Goal: Task Accomplishment & Management: Manage account settings

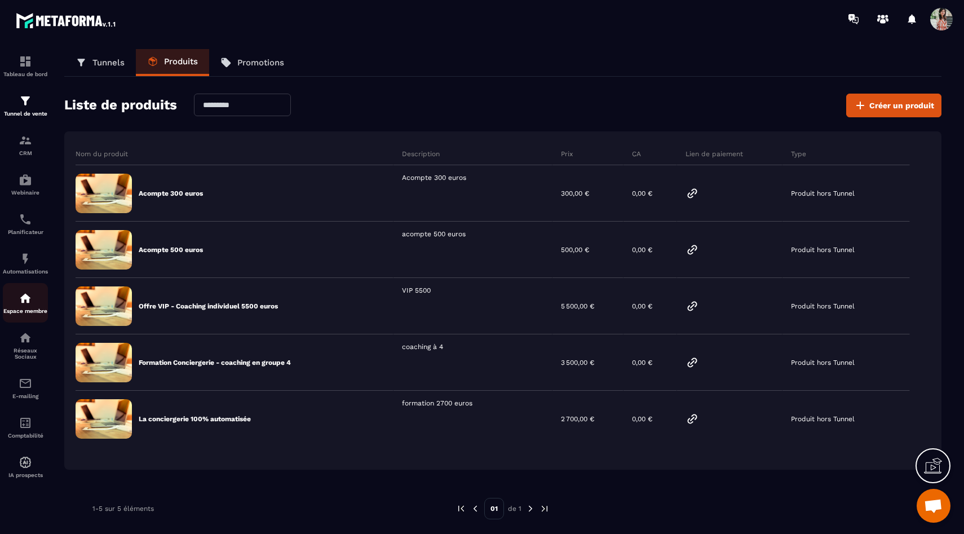
click at [24, 314] on p "Espace membre" at bounding box center [25, 311] width 45 height 6
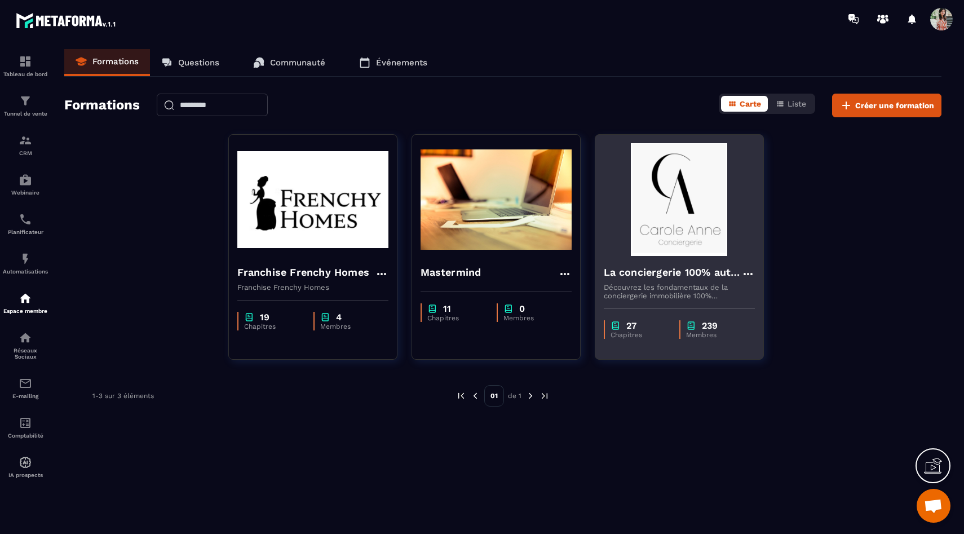
click at [646, 246] on img at bounding box center [679, 199] width 151 height 113
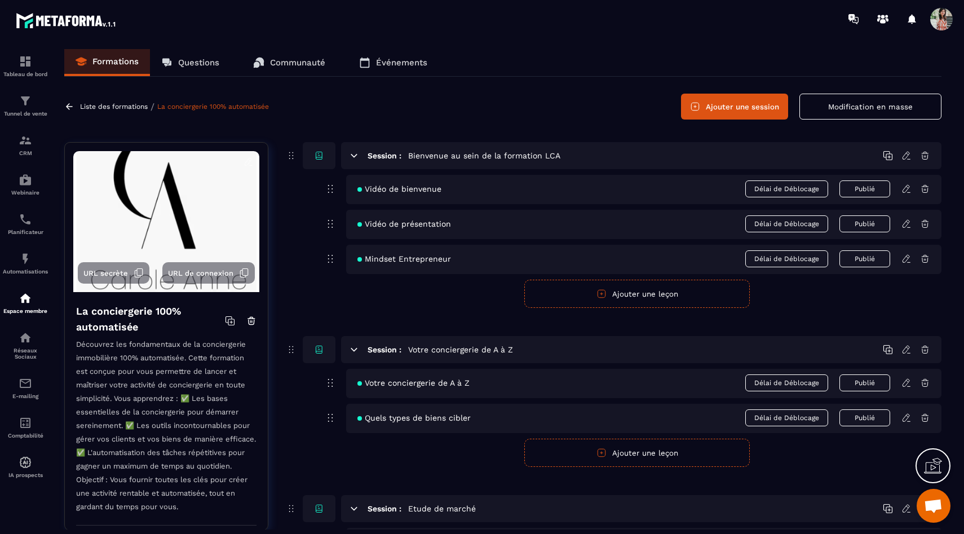
click at [134, 271] on icon at bounding box center [139, 273] width 10 height 10
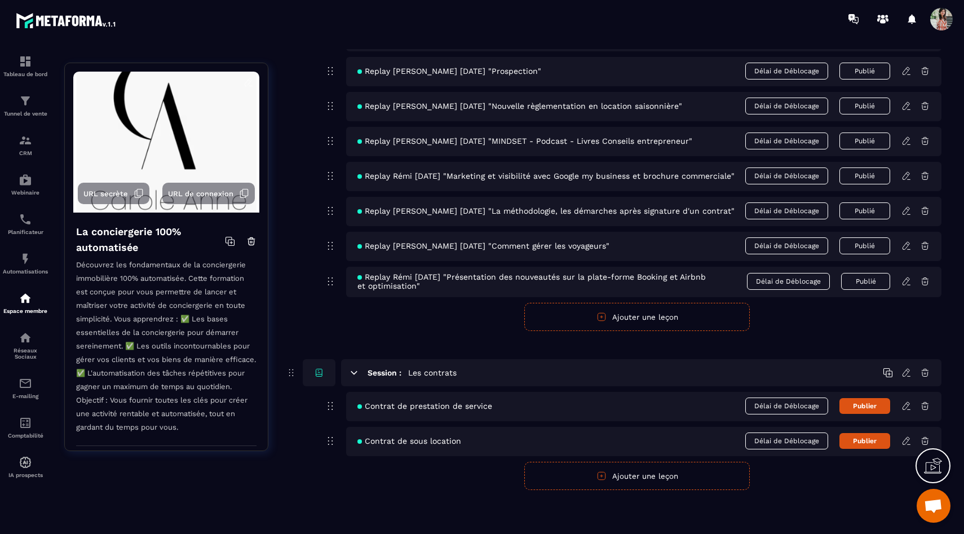
scroll to position [6405, 0]
click at [930, 368] on icon at bounding box center [925, 373] width 10 height 10
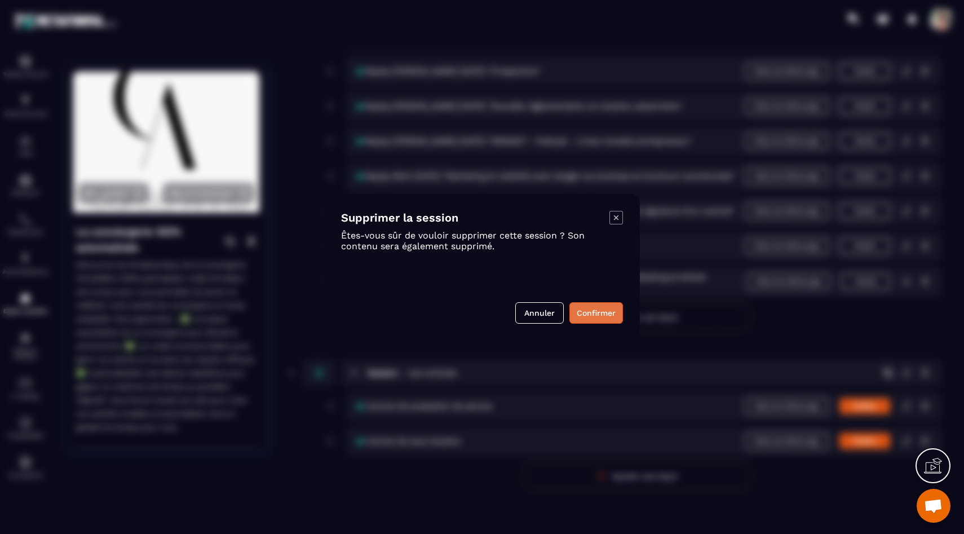
click at [613, 311] on button "Confirmer" at bounding box center [597, 312] width 54 height 21
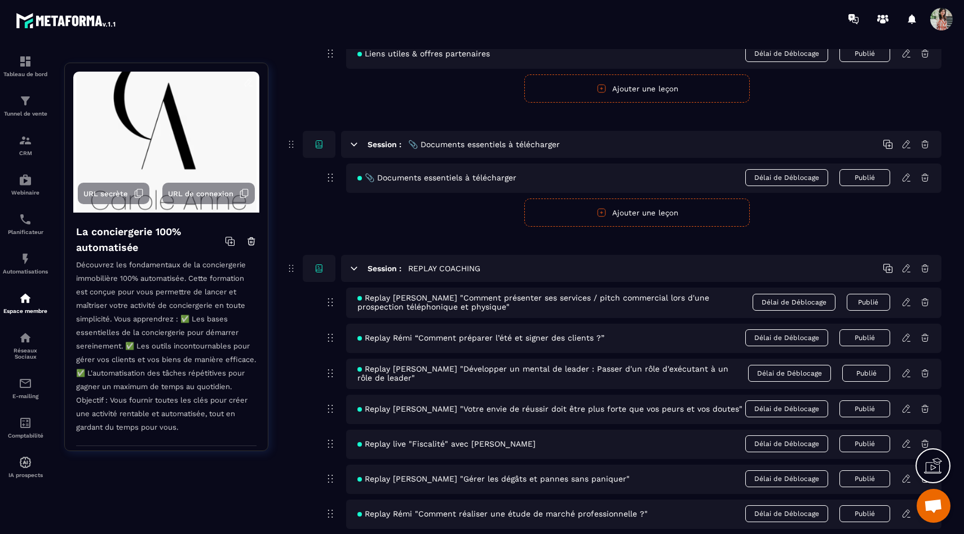
scroll to position [4589, 0]
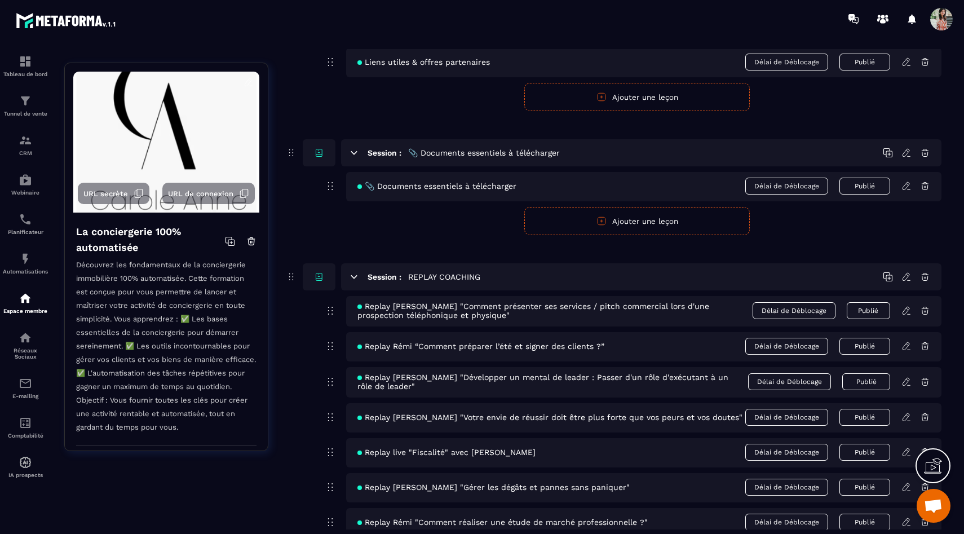
drag, startPoint x: 329, startPoint y: 480, endPoint x: 329, endPoint y: 473, distance: 6.8
click at [905, 316] on icon at bounding box center [907, 311] width 10 height 10
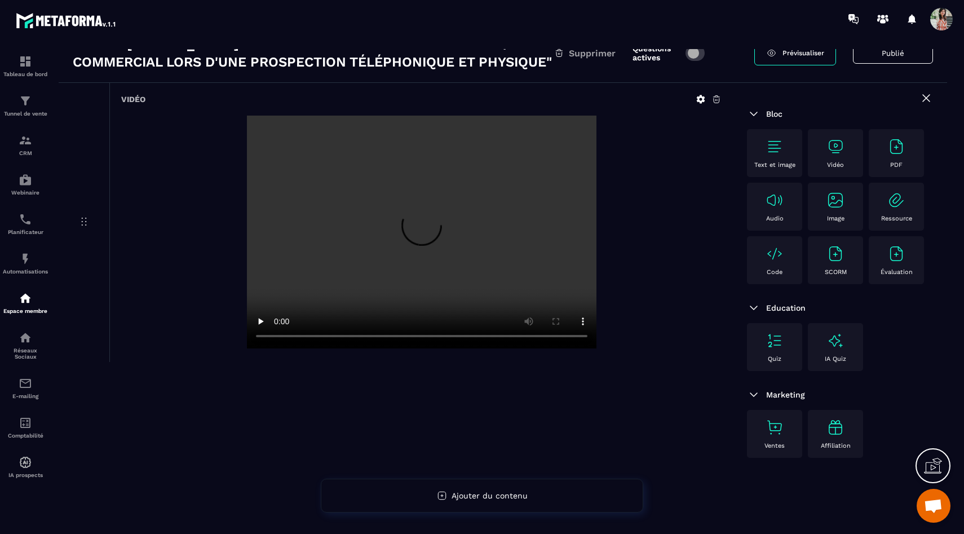
scroll to position [0, 0]
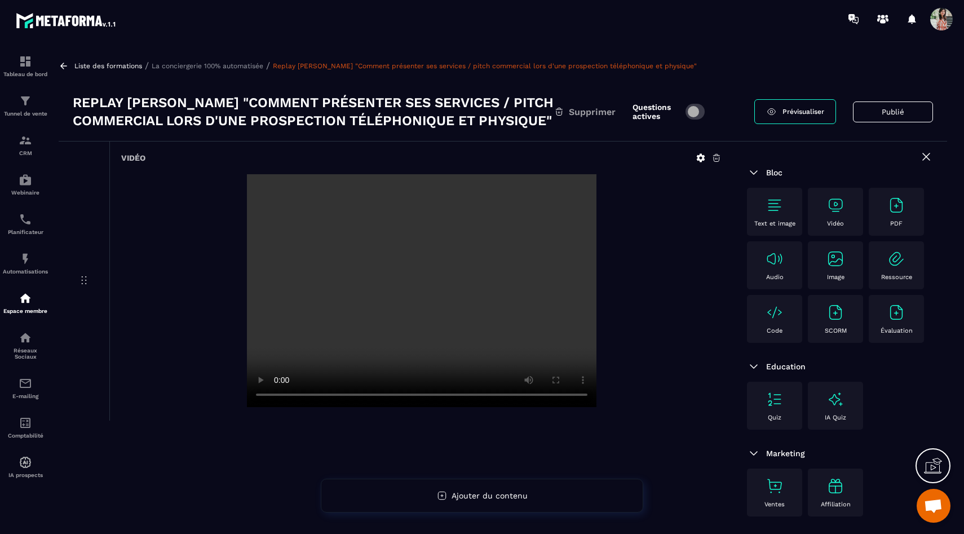
click at [85, 63] on p "Liste des formations" at bounding box center [108, 66] width 68 height 8
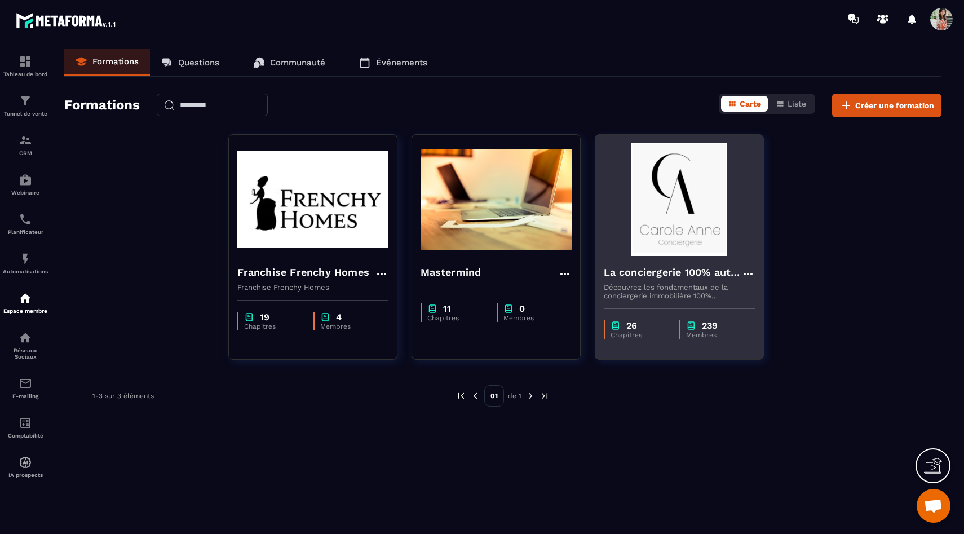
click at [661, 227] on img at bounding box center [679, 199] width 151 height 113
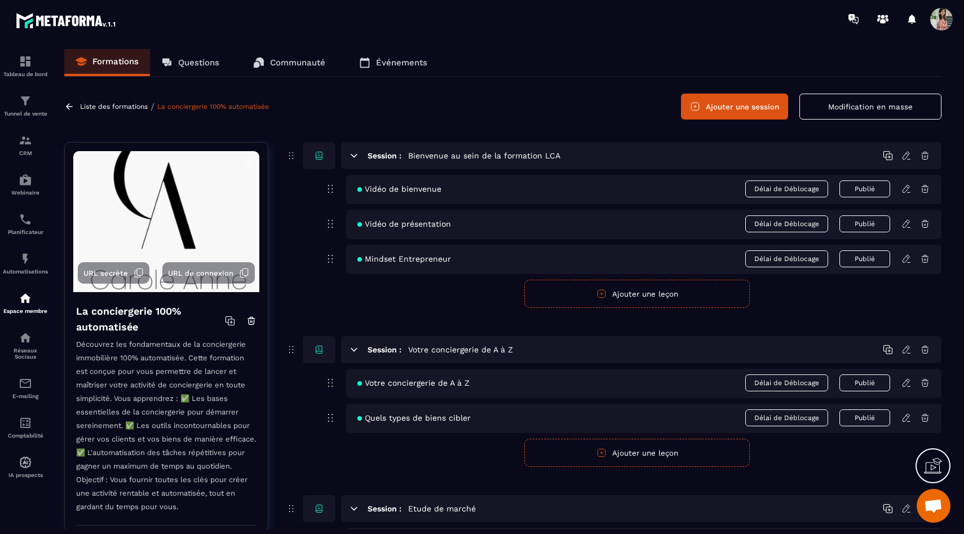
click at [836, 112] on button "Modification en masse" at bounding box center [871, 107] width 142 height 26
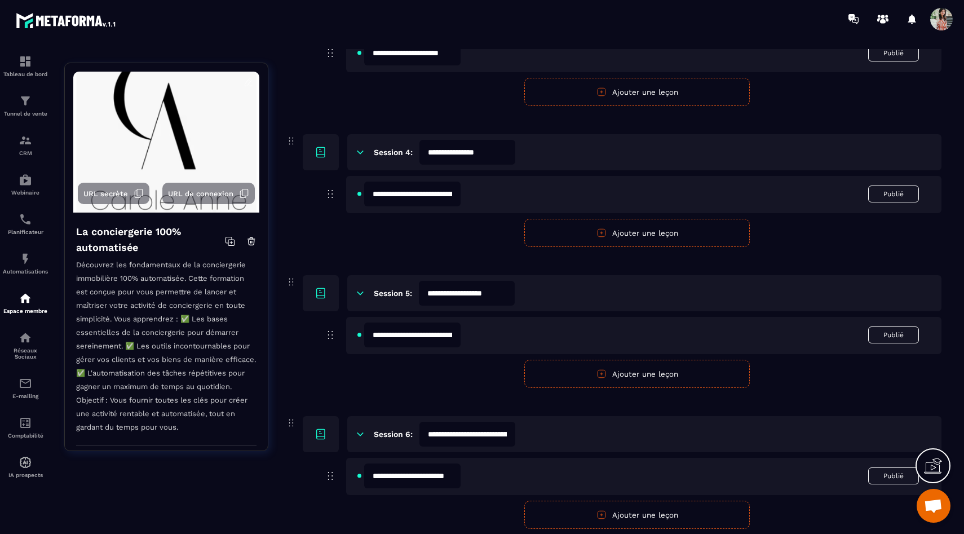
scroll to position [728, 0]
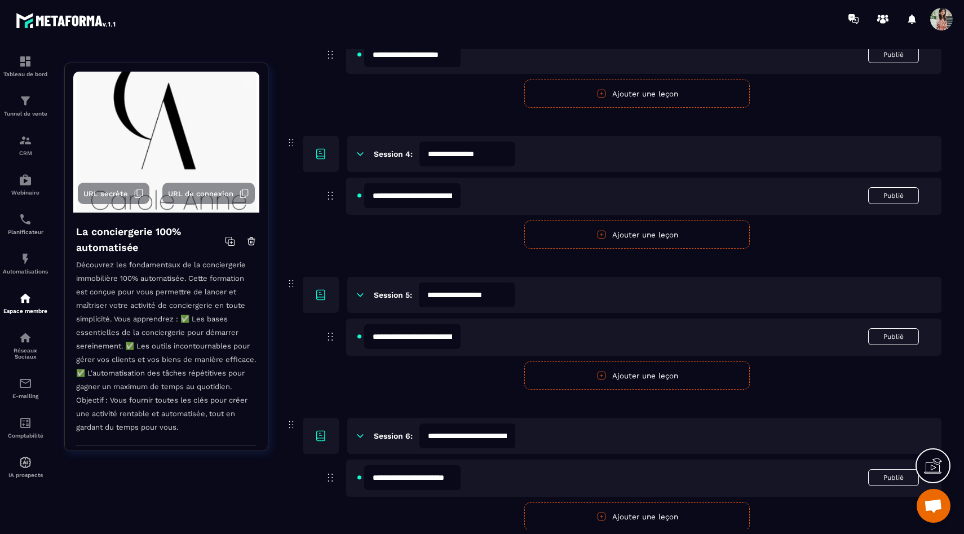
click at [362, 295] on icon at bounding box center [360, 295] width 10 height 10
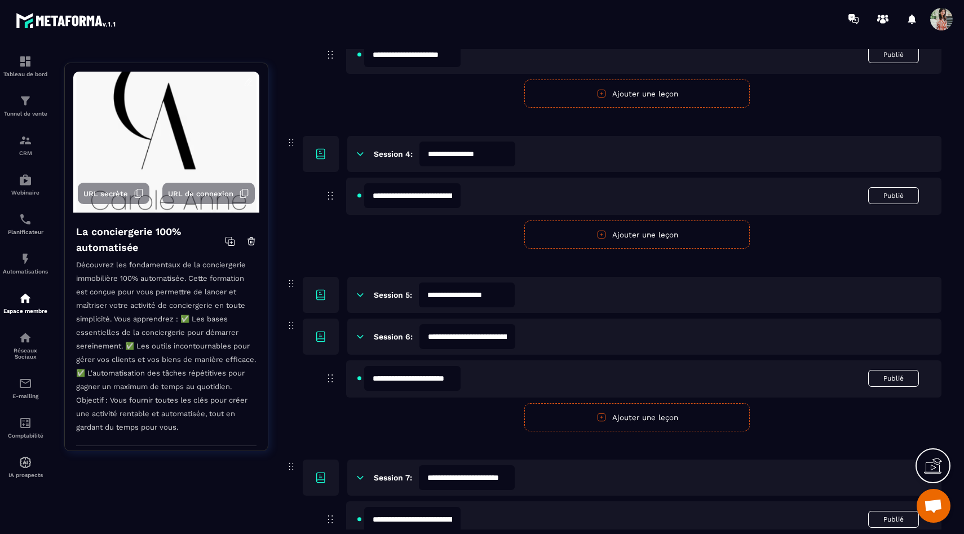
click at [358, 157] on icon at bounding box center [360, 154] width 10 height 10
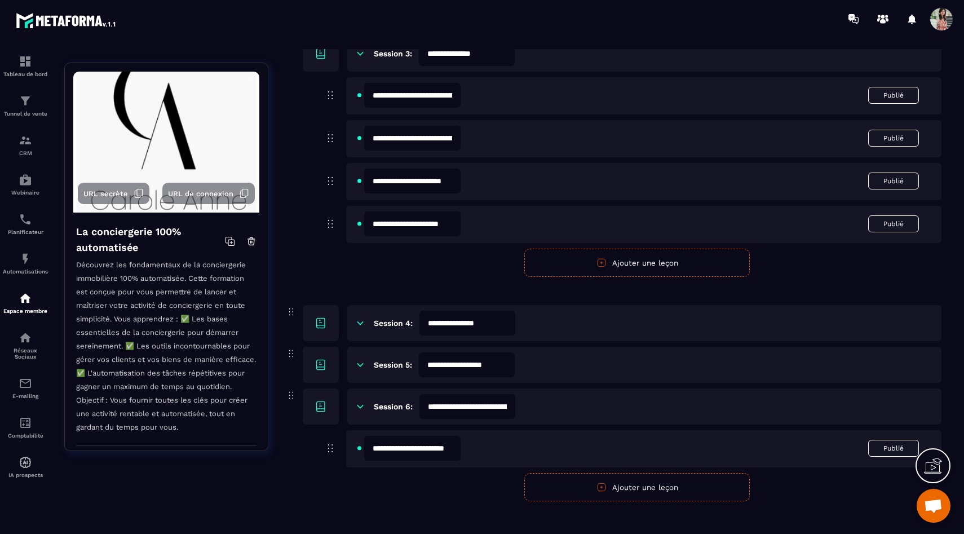
scroll to position [556, 0]
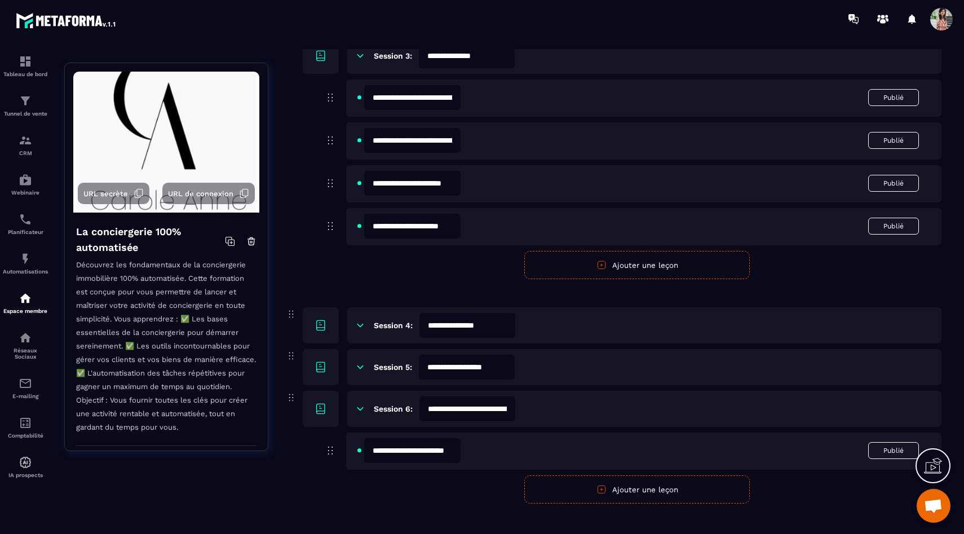
click at [358, 324] on icon at bounding box center [360, 325] width 10 height 10
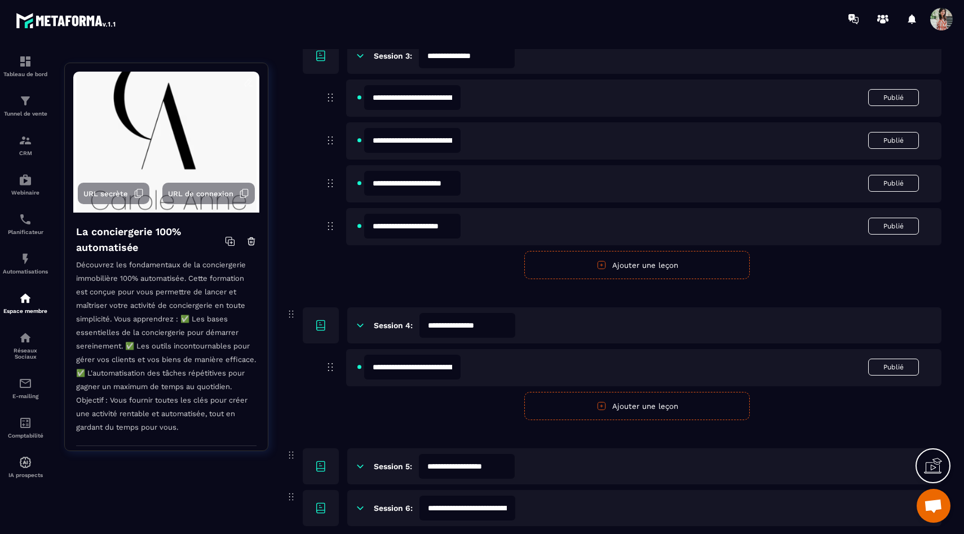
click at [358, 324] on icon at bounding box center [360, 325] width 10 height 10
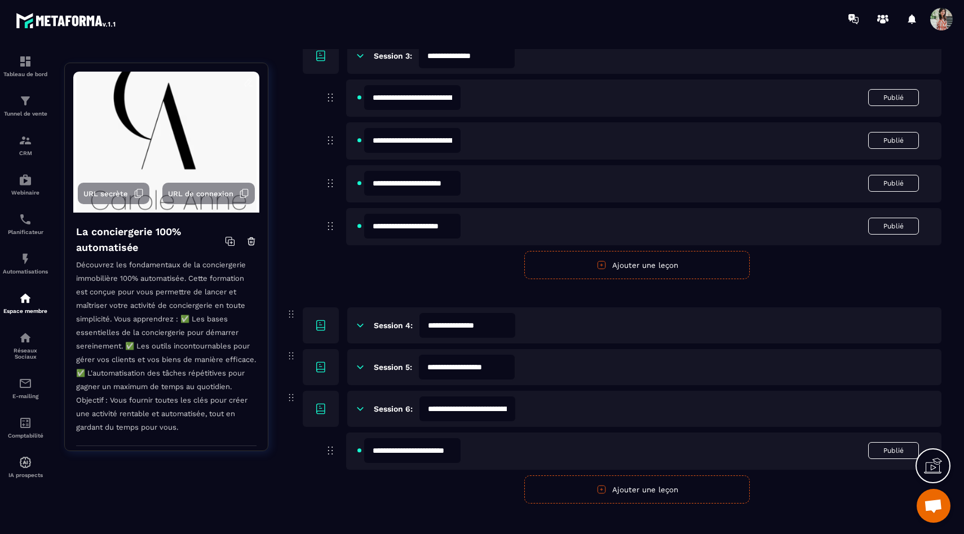
click at [359, 412] on icon at bounding box center [360, 409] width 10 height 10
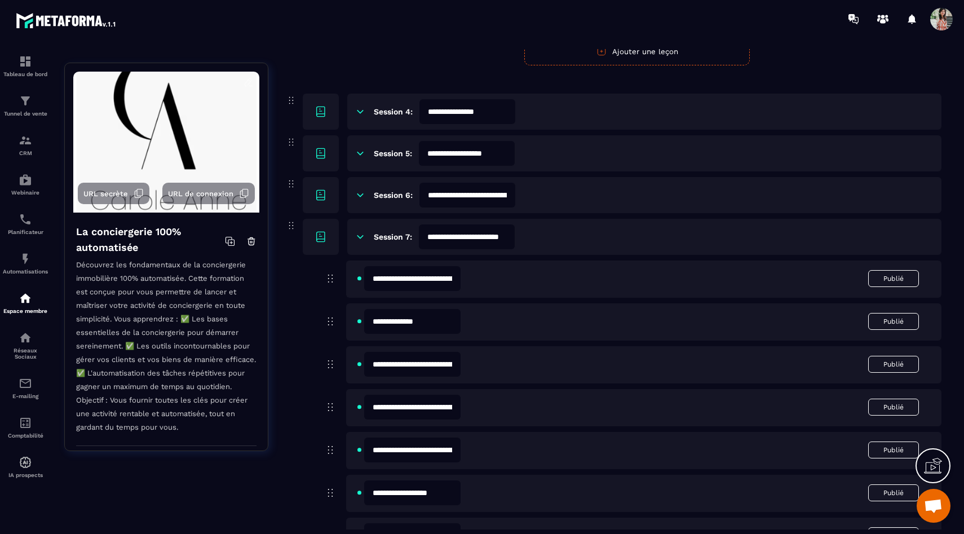
scroll to position [772, 0]
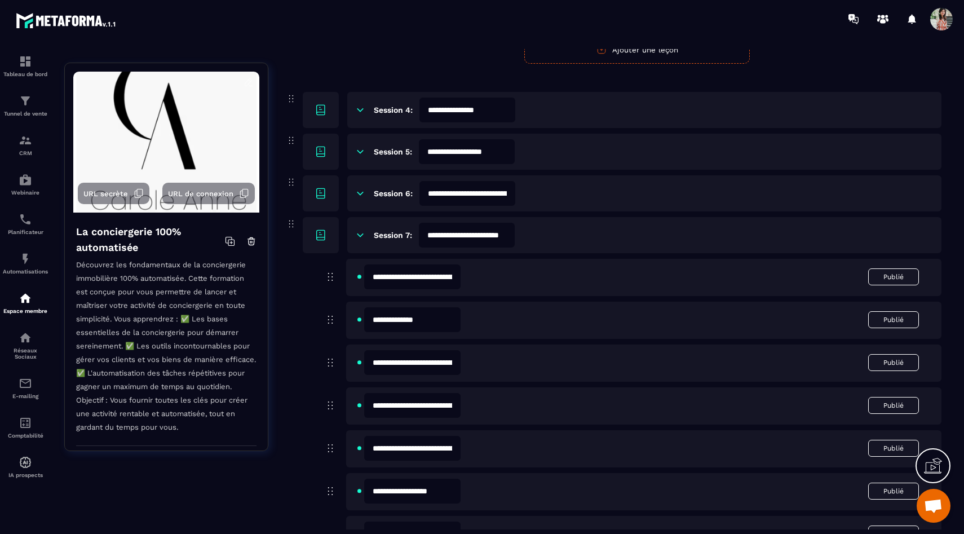
click at [362, 236] on icon at bounding box center [361, 235] width 6 height 3
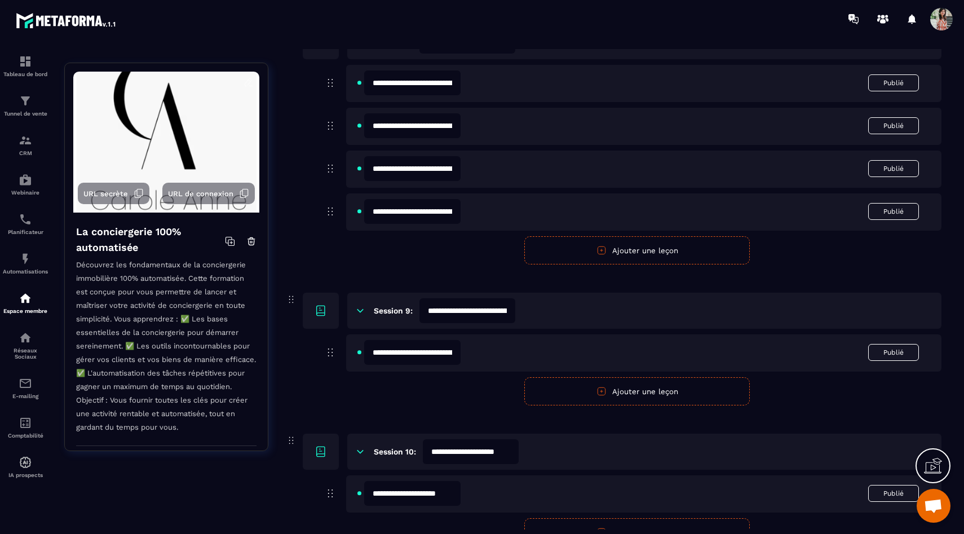
scroll to position [1008, 0]
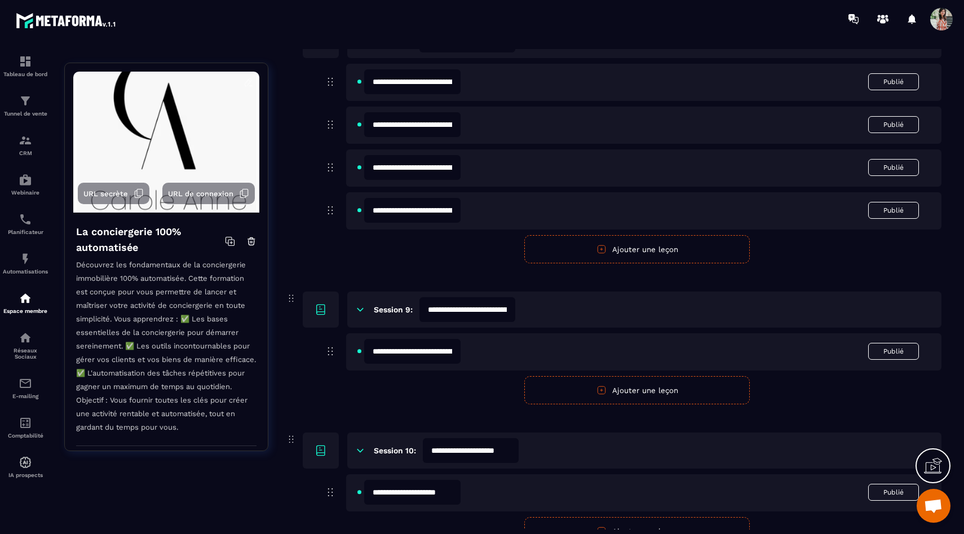
click at [361, 309] on icon at bounding box center [360, 310] width 10 height 10
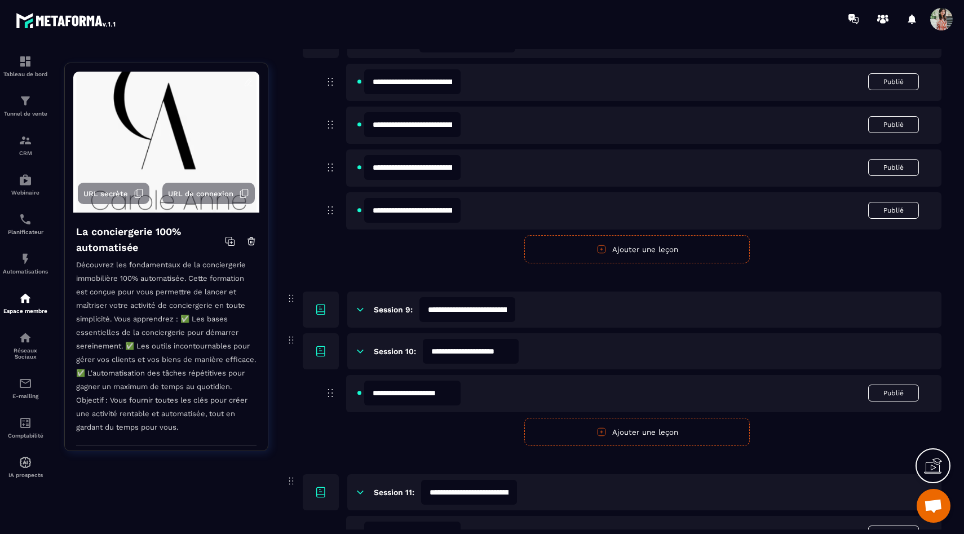
click at [360, 353] on icon at bounding box center [361, 351] width 6 height 3
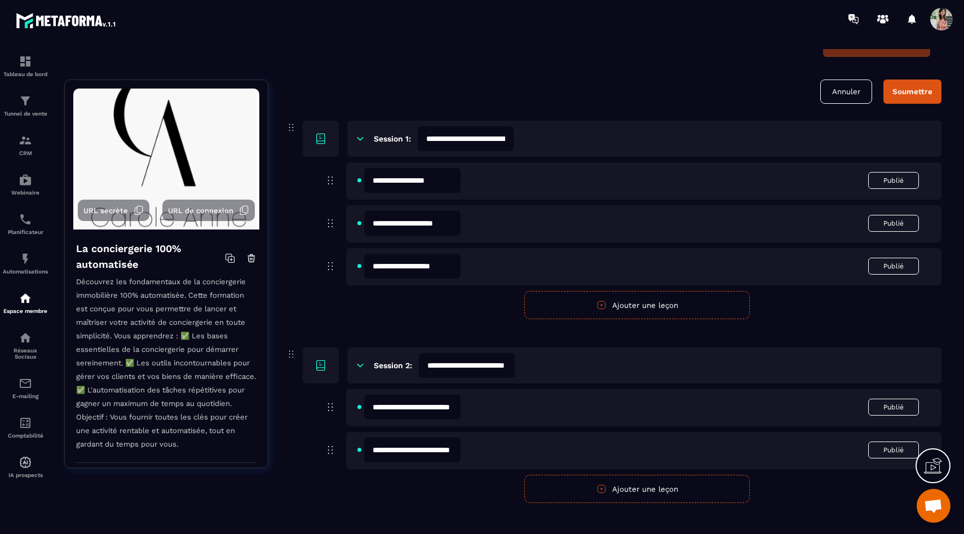
scroll to position [0, 0]
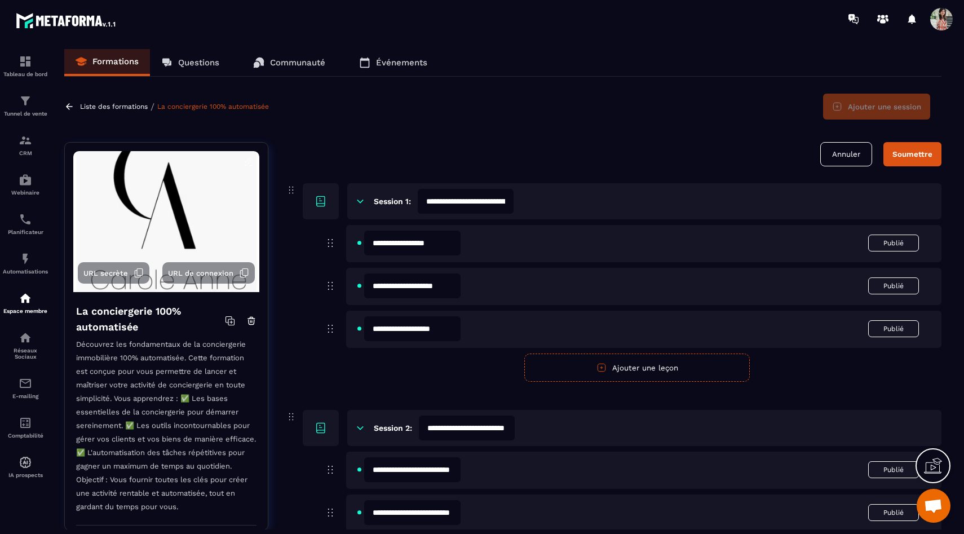
click at [851, 148] on button "Annuler" at bounding box center [847, 154] width 52 height 24
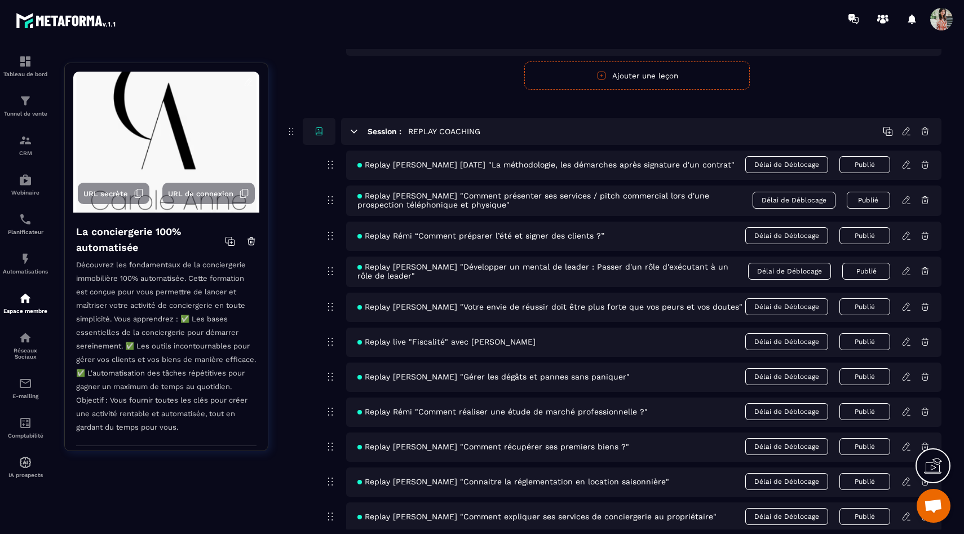
scroll to position [4725, 0]
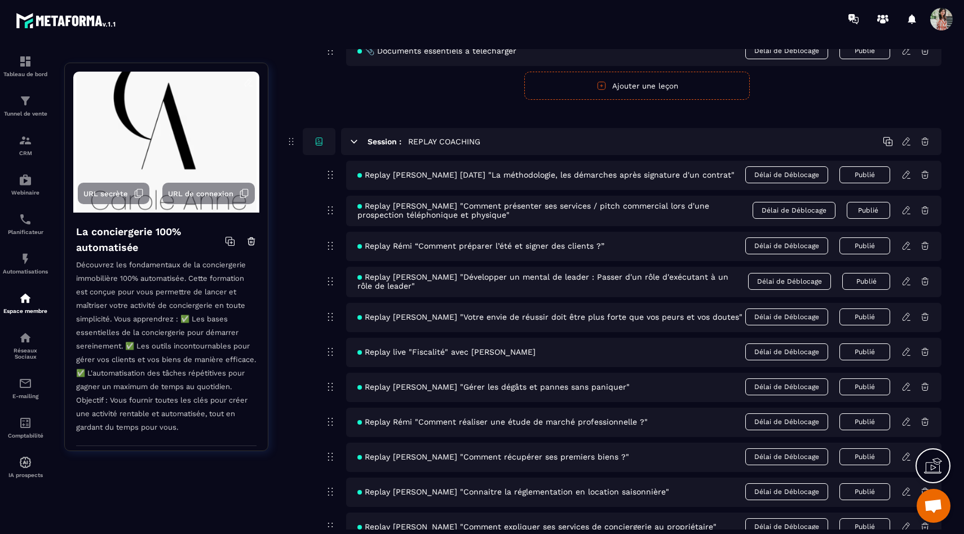
click at [904, 178] on icon at bounding box center [906, 174] width 7 height 7
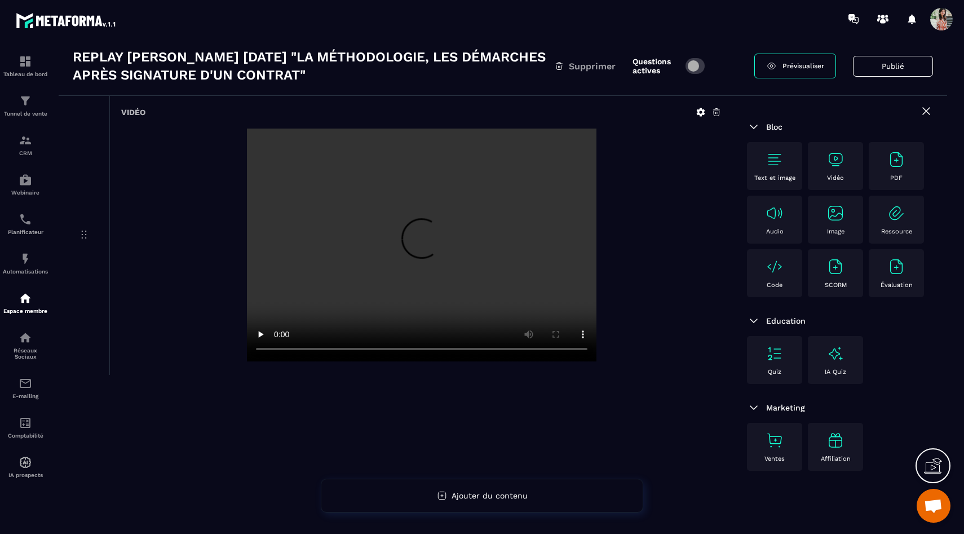
scroll to position [0, 0]
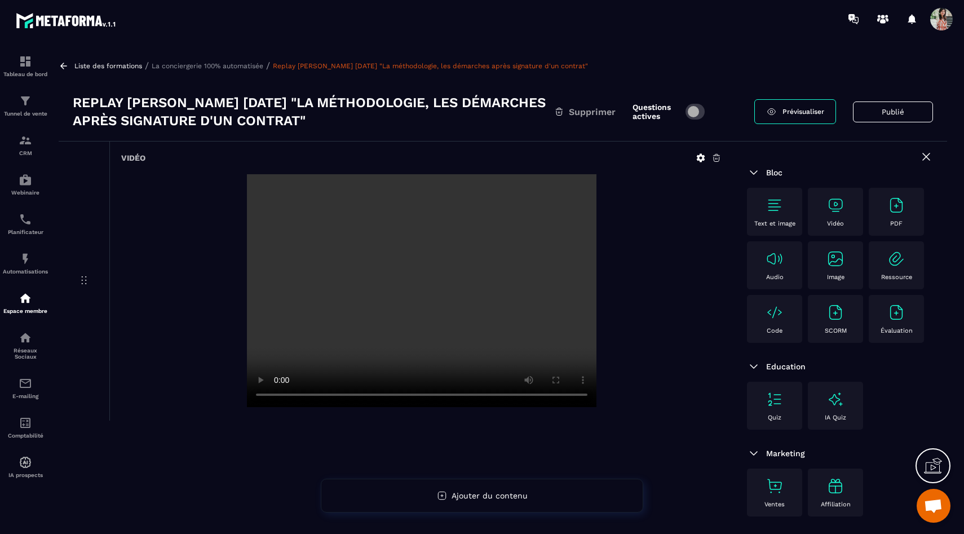
click at [887, 118] on button "Publié" at bounding box center [893, 112] width 80 height 21
click at [908, 118] on button "Publier" at bounding box center [911, 112] width 45 height 24
click at [750, 177] on img at bounding box center [754, 173] width 14 height 14
click at [250, 67] on p "La conciergerie 100% automatisée" at bounding box center [208, 66] width 112 height 8
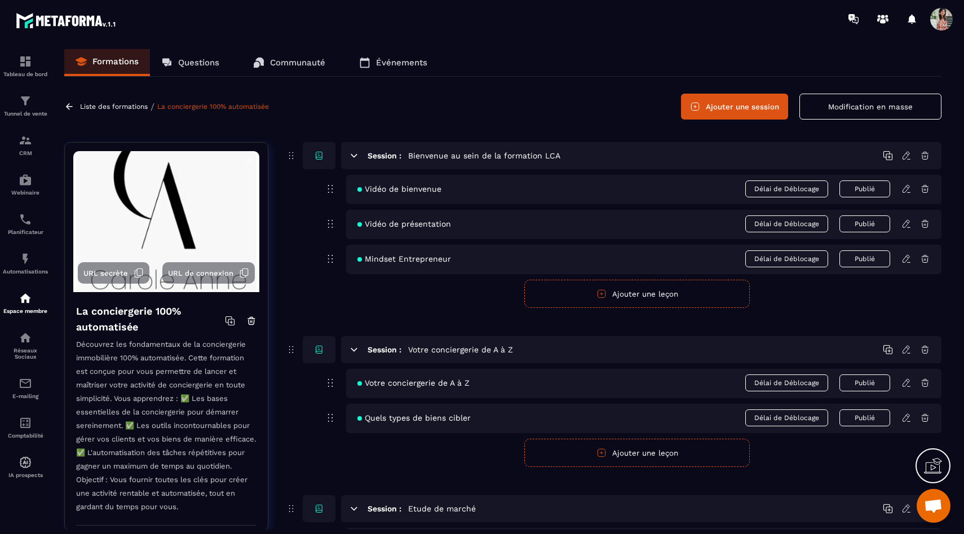
click at [317, 156] on icon at bounding box center [319, 156] width 10 height 10
click at [285, 156] on icon at bounding box center [291, 156] width 12 height 14
click at [226, 59] on link "Questions" at bounding box center [190, 62] width 81 height 27
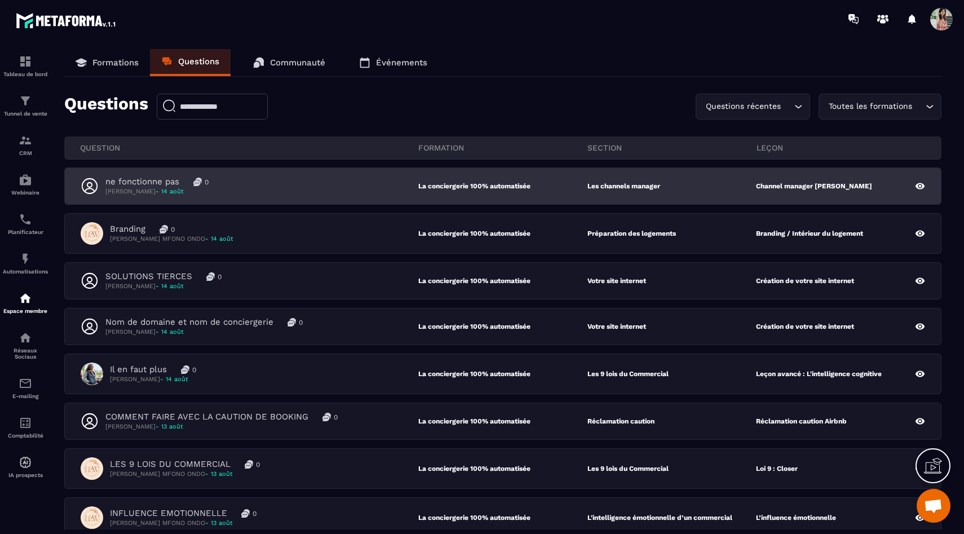
click at [345, 187] on div "ne fonctionne pas 0 [PERSON_NAME] - [DATE]" at bounding box center [250, 186] width 338 height 19
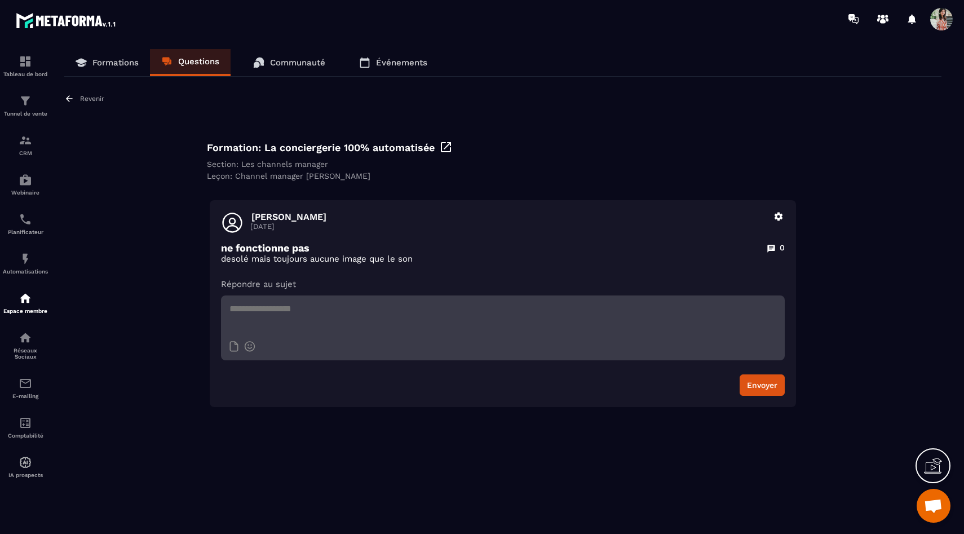
click at [95, 98] on p "Revenir" at bounding box center [92, 99] width 24 height 8
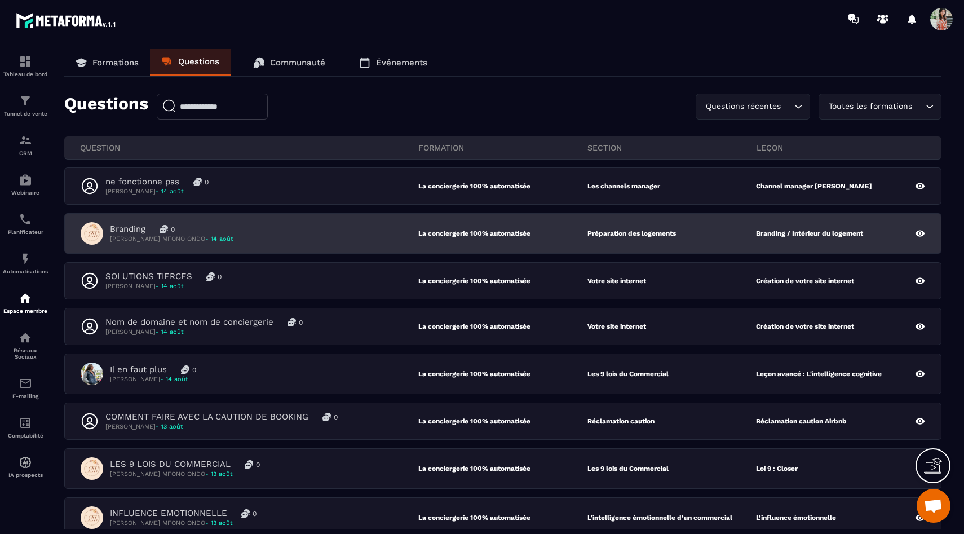
click at [343, 239] on div "Branding 0 [PERSON_NAME] MFONO ONDO - [DATE]" at bounding box center [250, 233] width 338 height 23
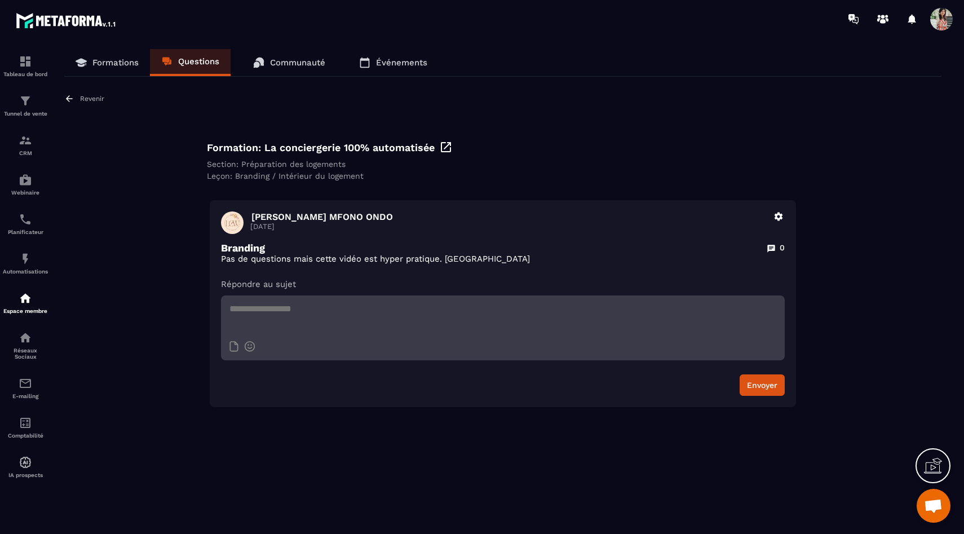
click at [100, 99] on p "Revenir" at bounding box center [92, 99] width 24 height 8
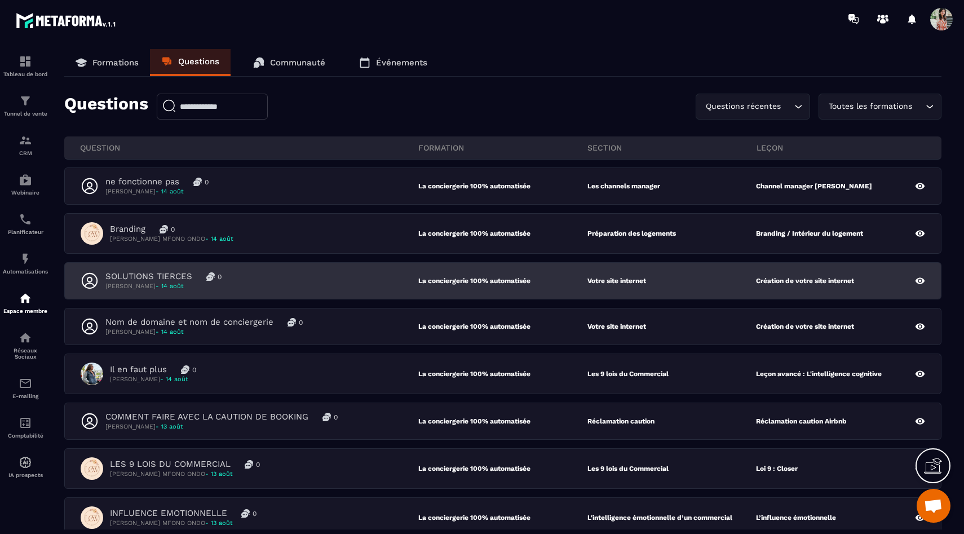
click at [214, 285] on p "[PERSON_NAME] - [DATE]" at bounding box center [163, 286] width 116 height 8
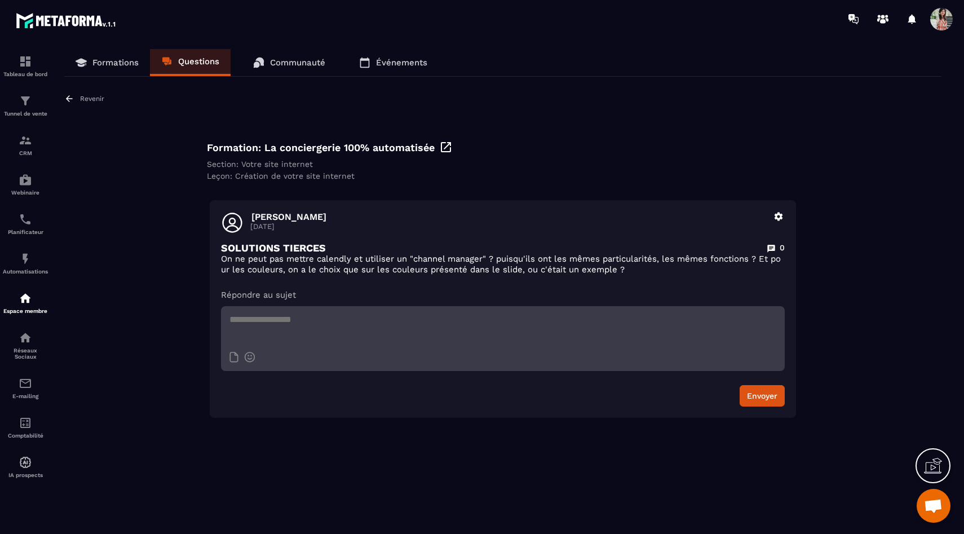
click at [81, 96] on p "Revenir" at bounding box center [92, 99] width 24 height 8
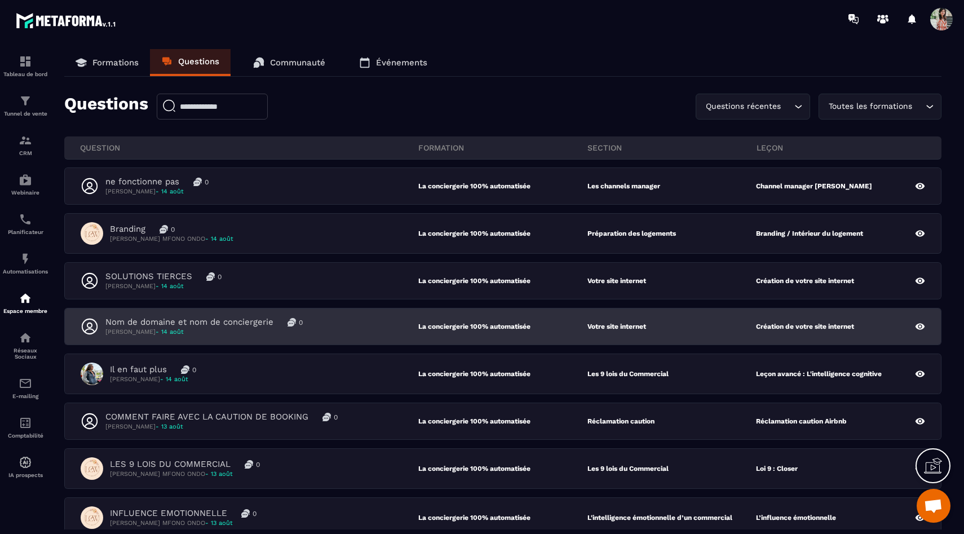
click at [277, 323] on div "Nom de domaine et nom de conciergerie 0" at bounding box center [203, 322] width 197 height 11
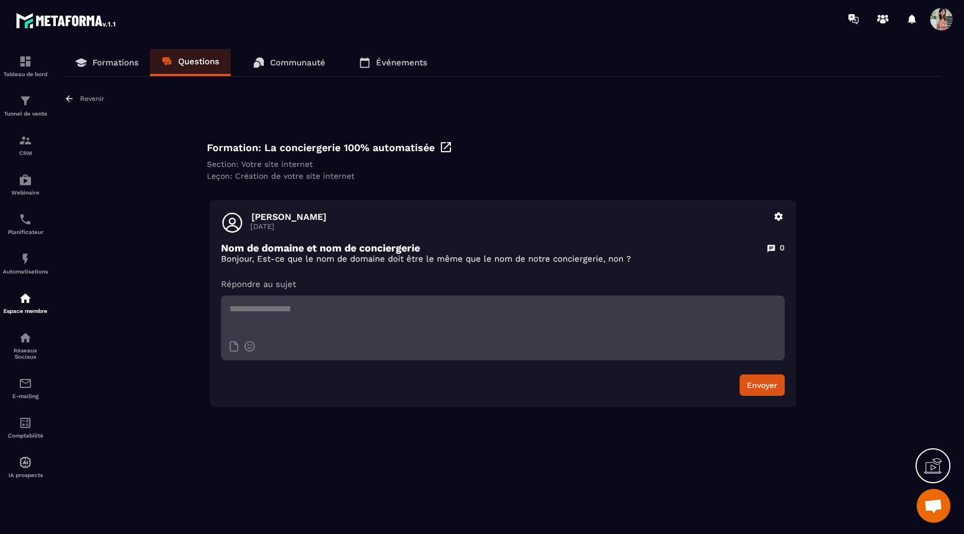
click at [85, 103] on p "Revenir" at bounding box center [92, 99] width 24 height 8
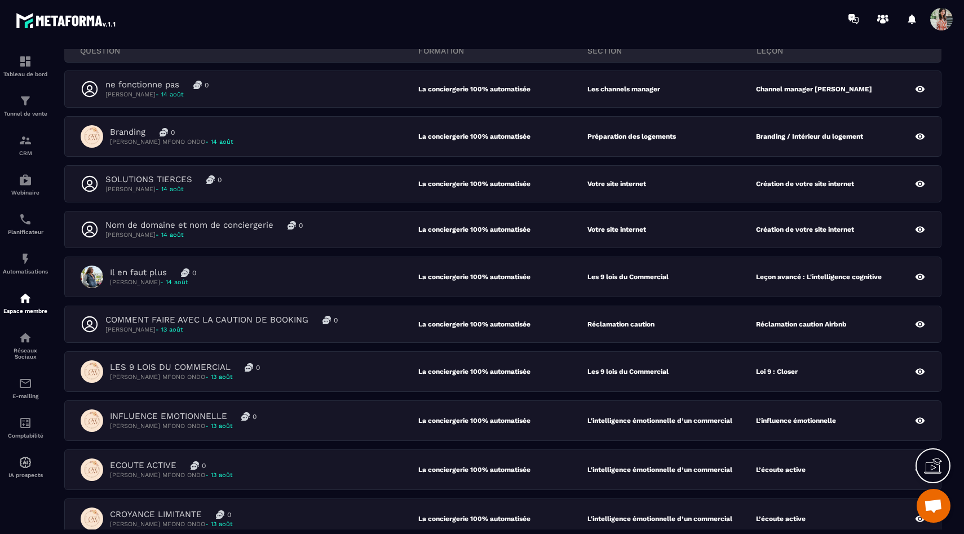
scroll to position [98, 0]
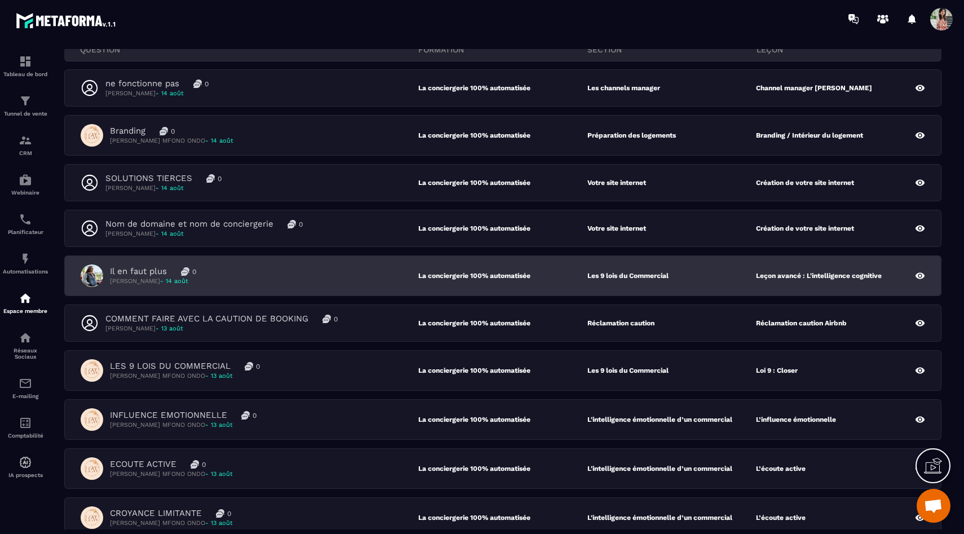
click at [236, 283] on div "Il en faut plus 0 [PERSON_NAME] - [DATE]" at bounding box center [250, 276] width 338 height 23
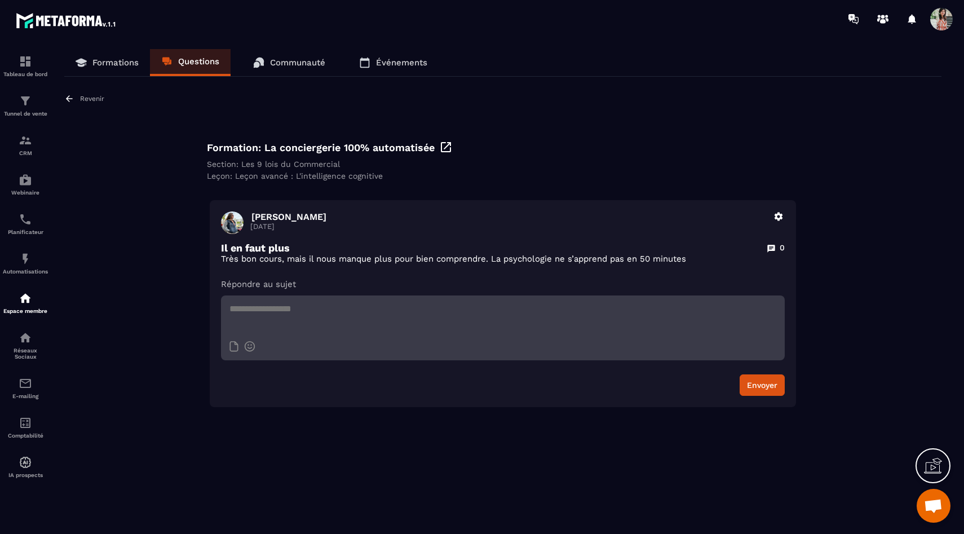
click at [88, 98] on p "Revenir" at bounding box center [92, 99] width 24 height 8
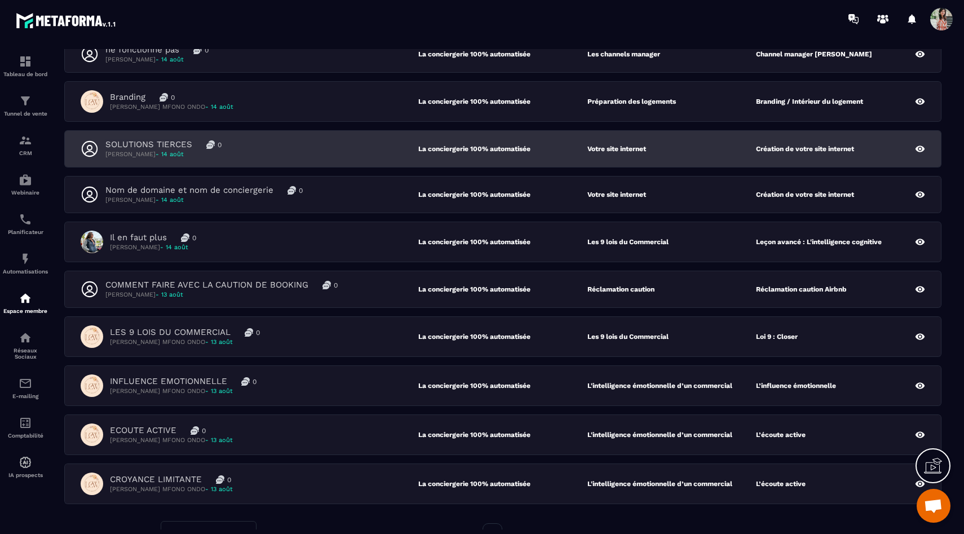
scroll to position [134, 0]
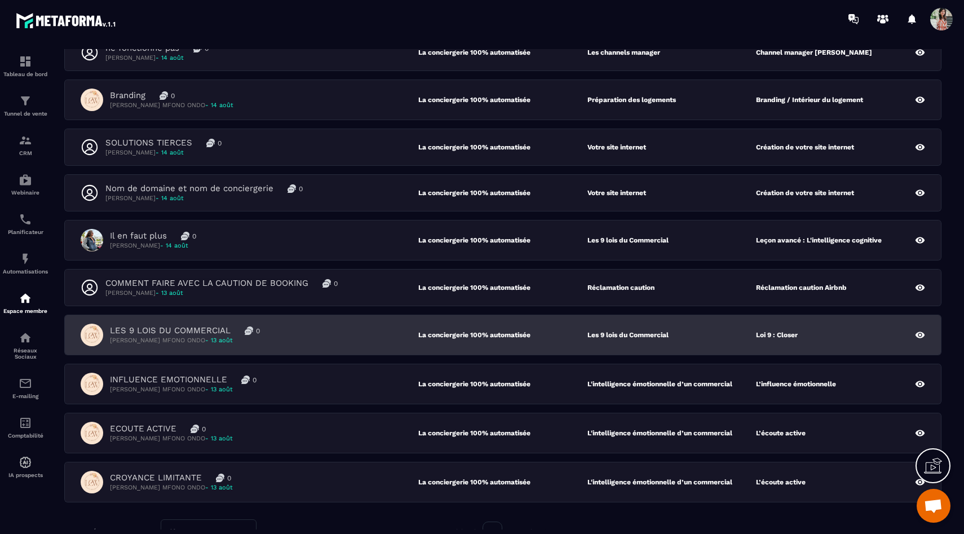
click at [292, 328] on div "LES 9 LOIS DU COMMERCIAL 0 [PERSON_NAME] MFONO ONDO - [DATE]" at bounding box center [250, 335] width 338 height 23
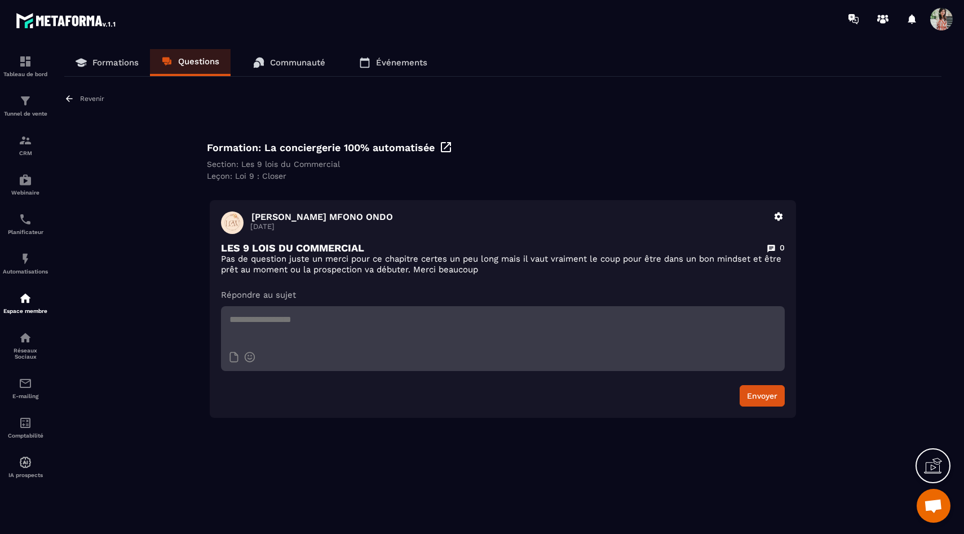
click at [83, 97] on p "Revenir" at bounding box center [92, 99] width 24 height 8
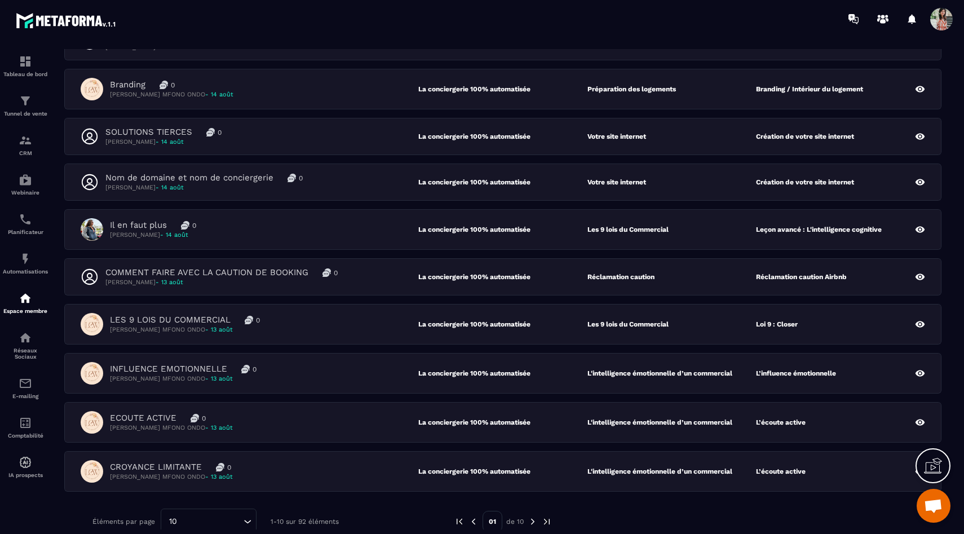
scroll to position [146, 0]
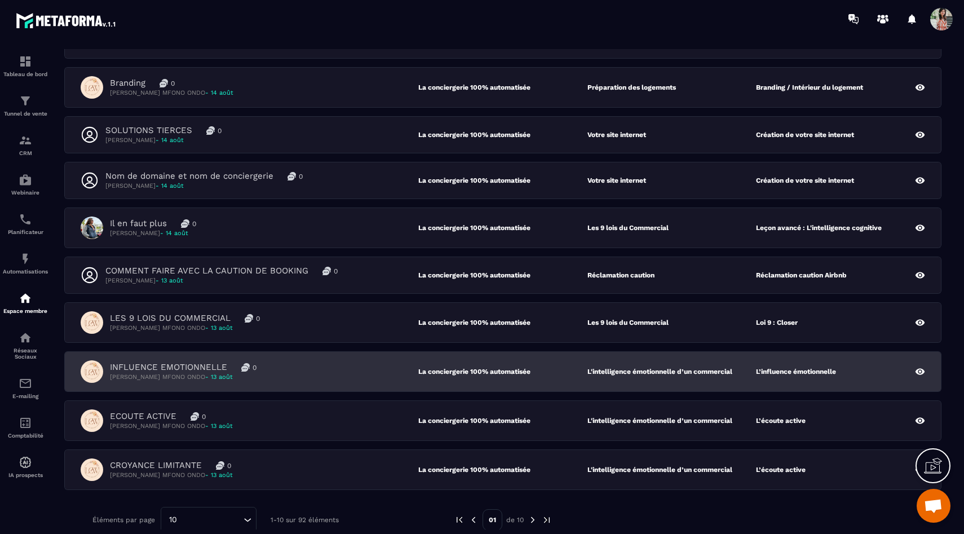
click at [284, 366] on div "INFLUENCE EMOTIONNELLE 0 [PERSON_NAME] MFONO ONDO - [DATE]" at bounding box center [250, 371] width 338 height 23
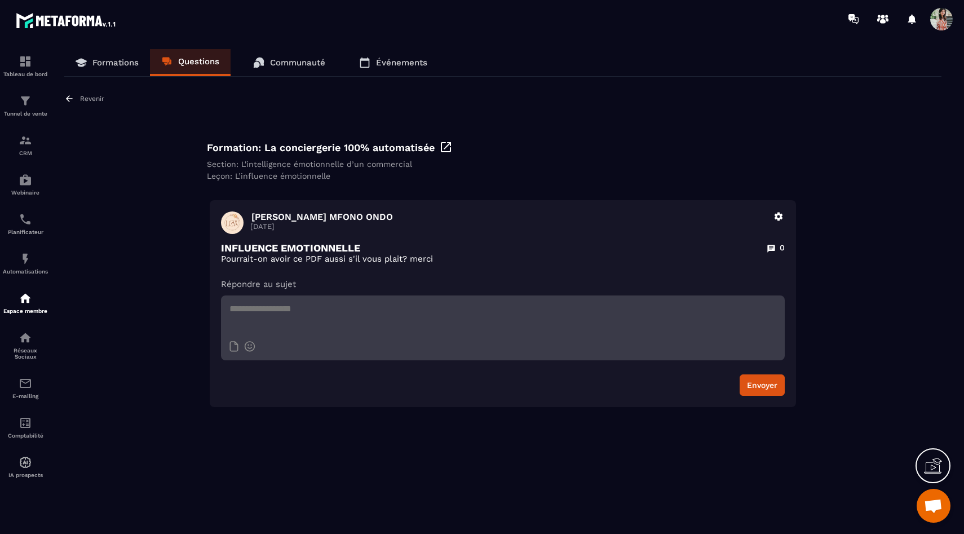
click at [78, 101] on div "Revenir" at bounding box center [84, 99] width 40 height 10
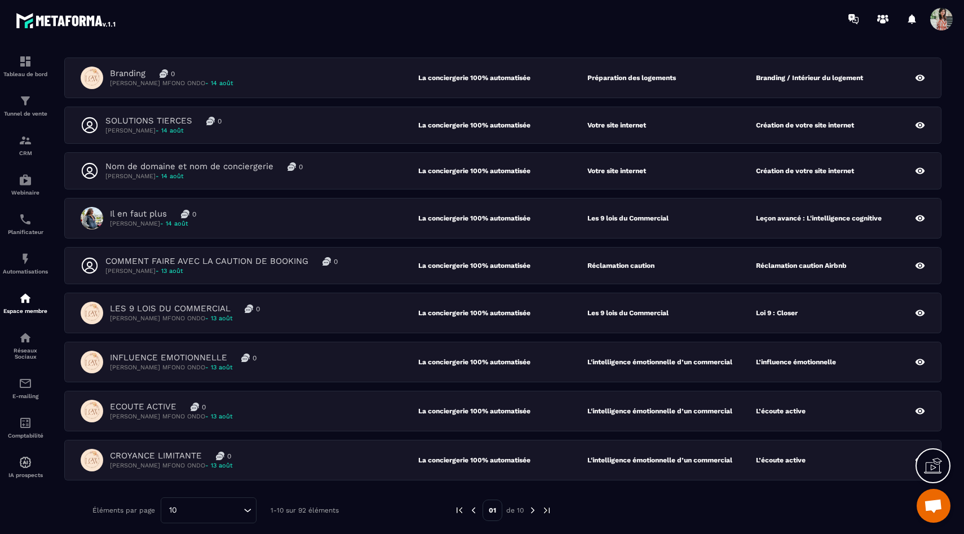
scroll to position [157, 0]
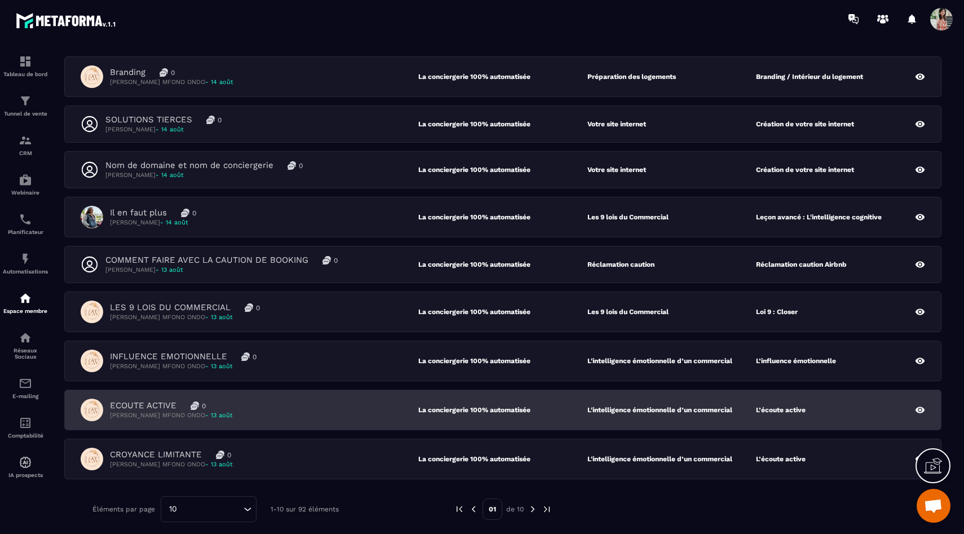
click at [293, 400] on div "ECOUTE ACTIVE 0 [PERSON_NAME] MFONO ONDO - [DATE]" at bounding box center [250, 410] width 338 height 23
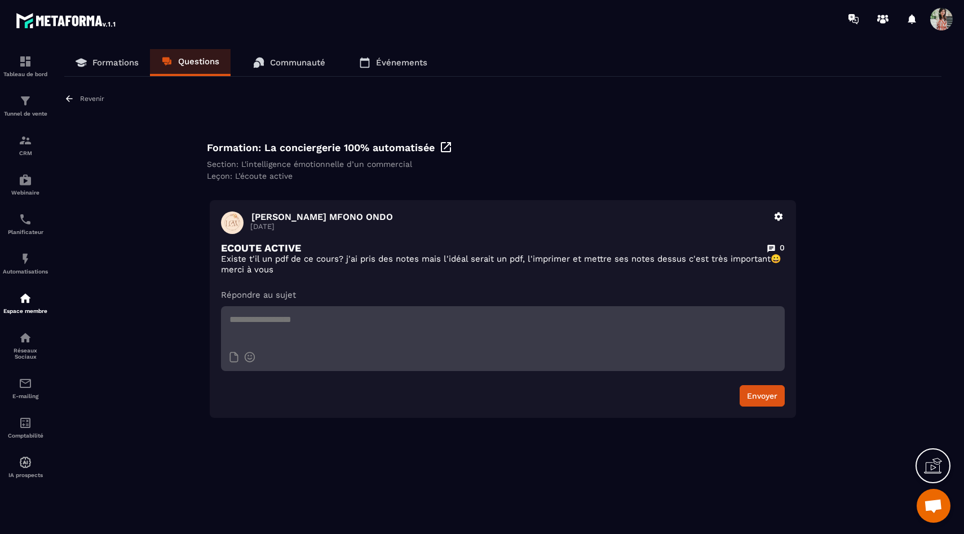
click at [87, 103] on p "Revenir" at bounding box center [92, 99] width 24 height 8
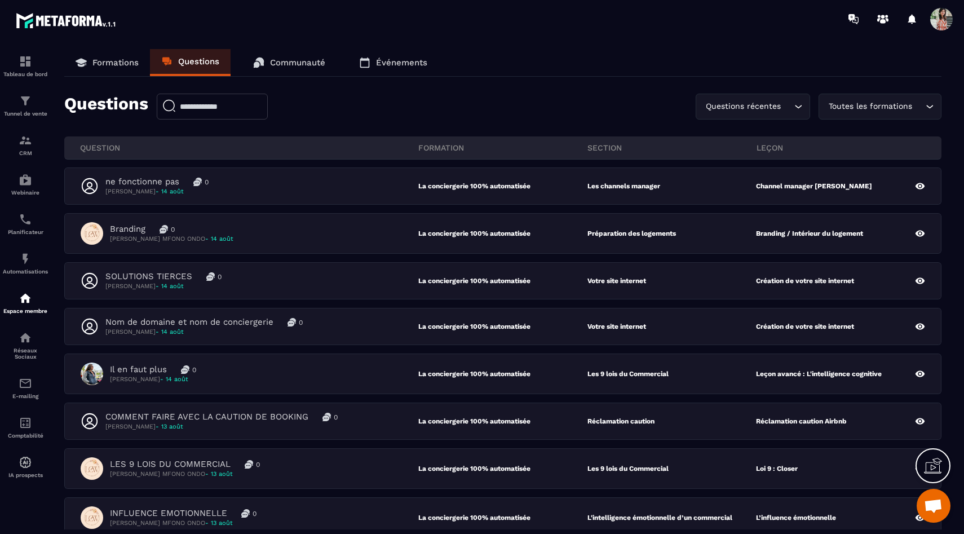
scroll to position [218, 0]
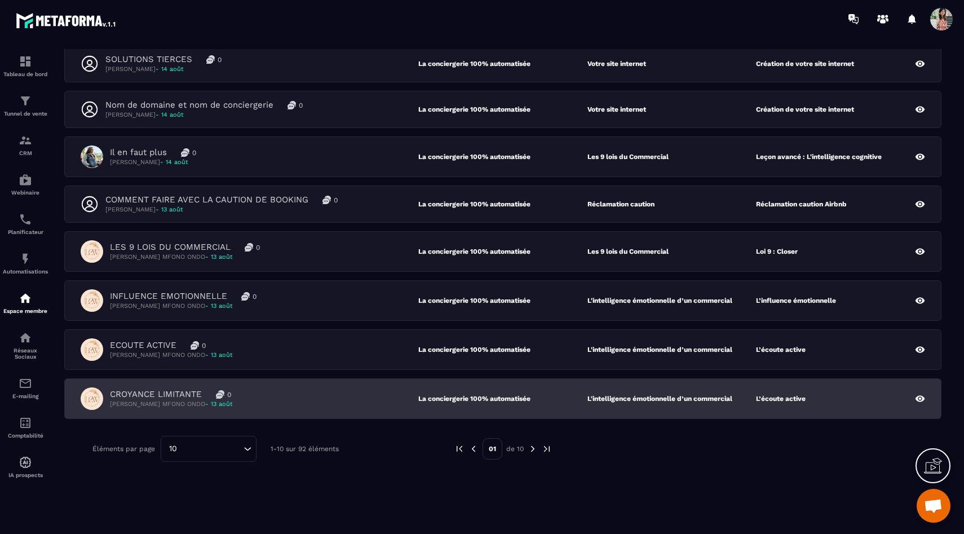
click at [352, 413] on div "CROYANCE LIMITANTE 0 [PERSON_NAME] MFONO ONDO - [DATE] La conciergerie 100% aut…" at bounding box center [503, 398] width 876 height 39
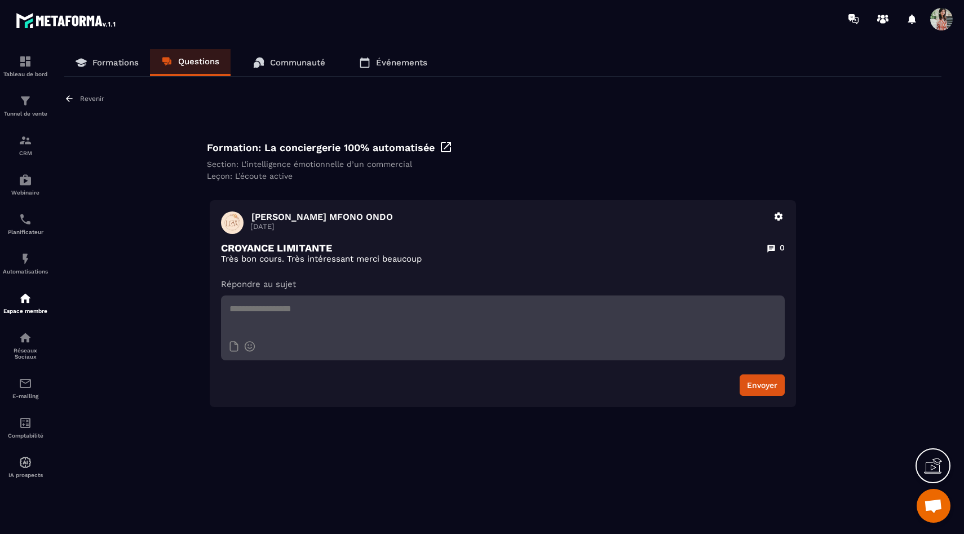
click at [90, 96] on p "Revenir" at bounding box center [92, 99] width 24 height 8
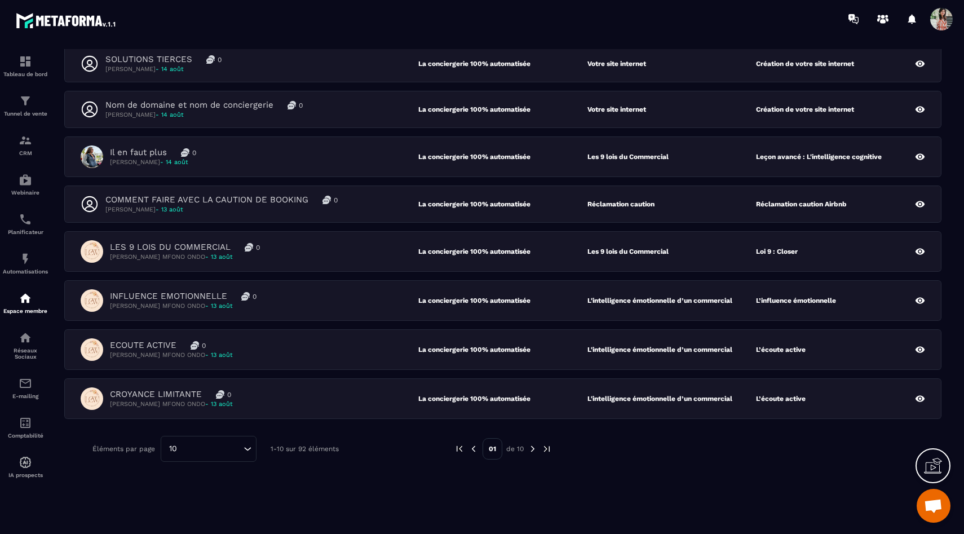
click at [533, 452] on img at bounding box center [533, 449] width 10 height 10
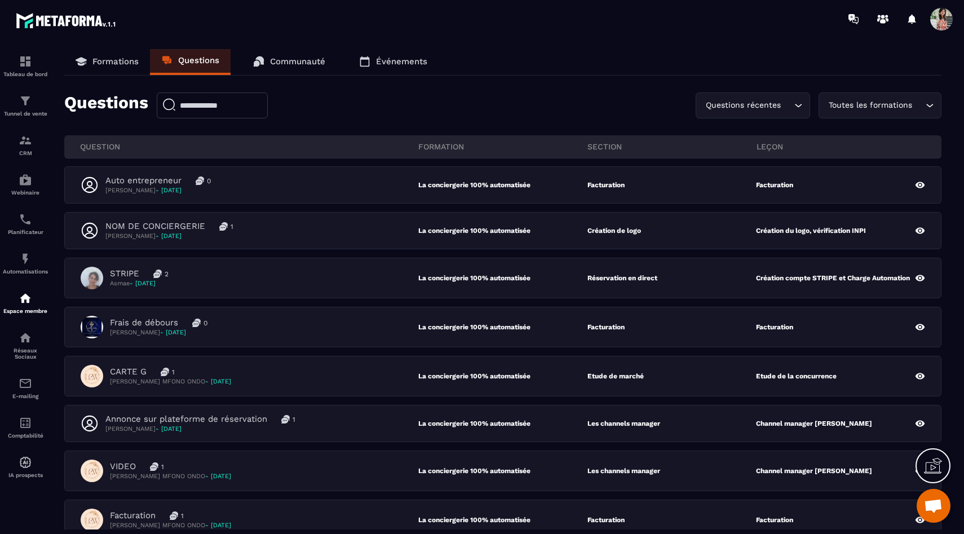
scroll to position [0, 0]
